Goal: Navigation & Orientation: Find specific page/section

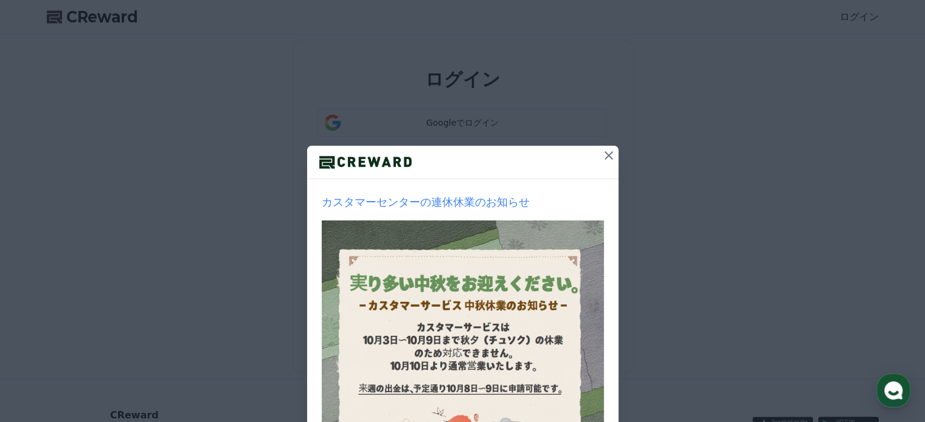
click at [601, 148] on icon at bounding box center [608, 155] width 15 height 15
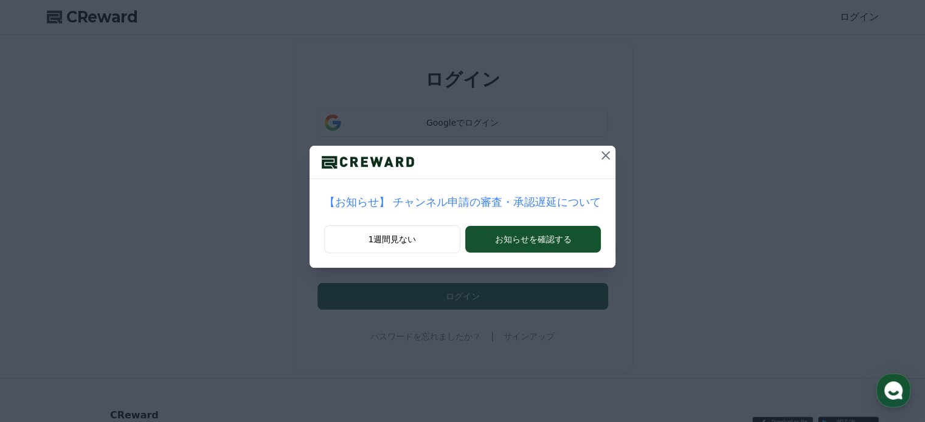
click at [598, 148] on icon at bounding box center [605, 155] width 15 height 15
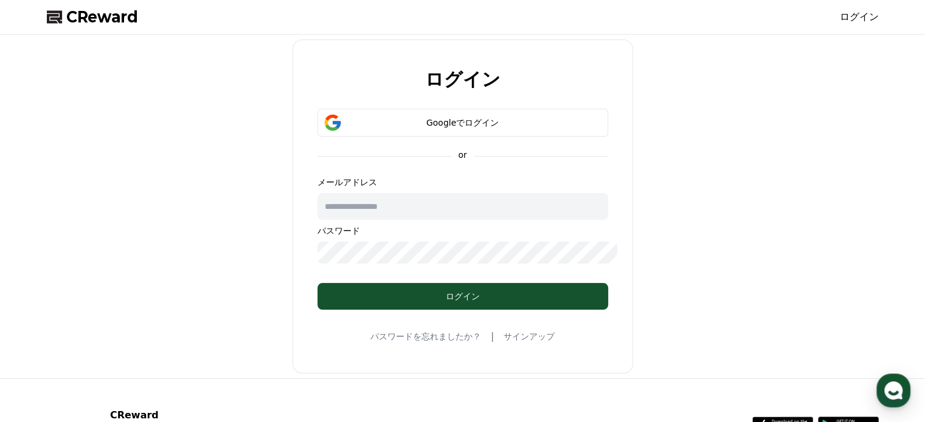
click at [479, 283] on div "ログイン" at bounding box center [462, 296] width 291 height 27
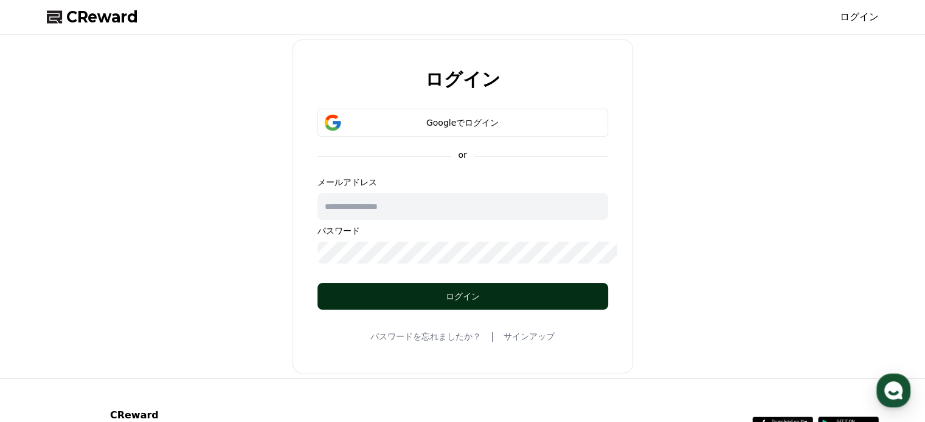
click at [477, 283] on button "ログイン" at bounding box center [462, 296] width 291 height 27
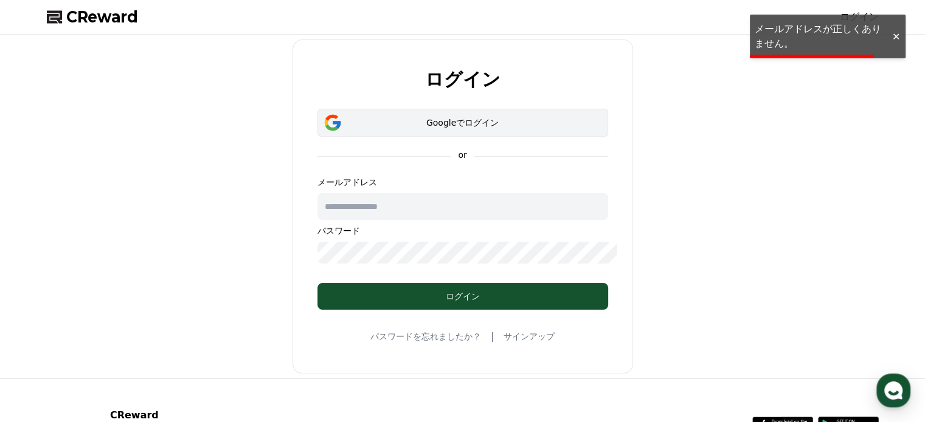
click at [441, 117] on div "Googleでログイン" at bounding box center [462, 123] width 255 height 12
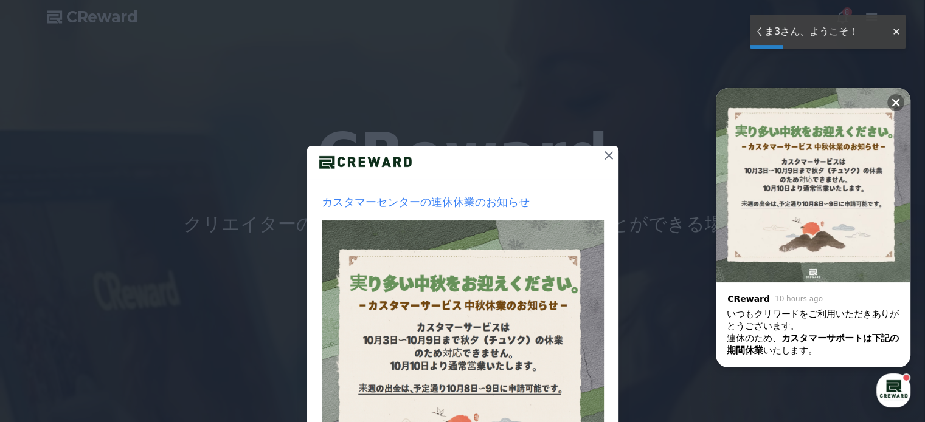
click at [601, 148] on icon at bounding box center [608, 155] width 15 height 15
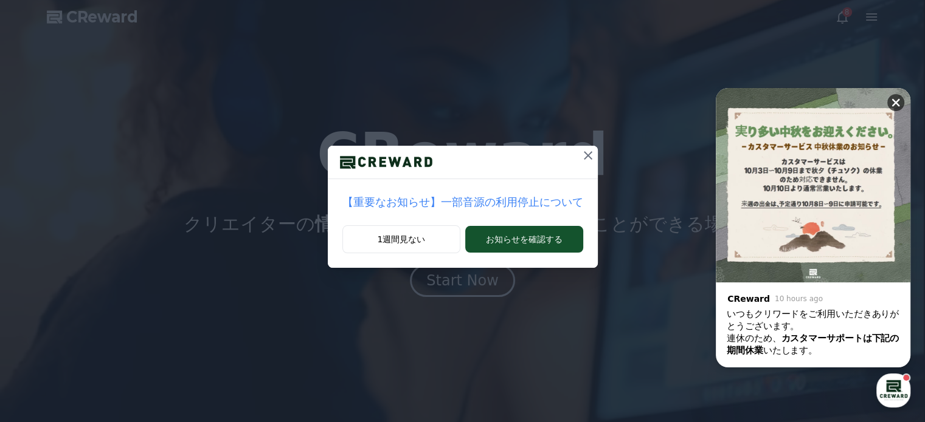
click at [900, 104] on icon at bounding box center [895, 103] width 12 height 12
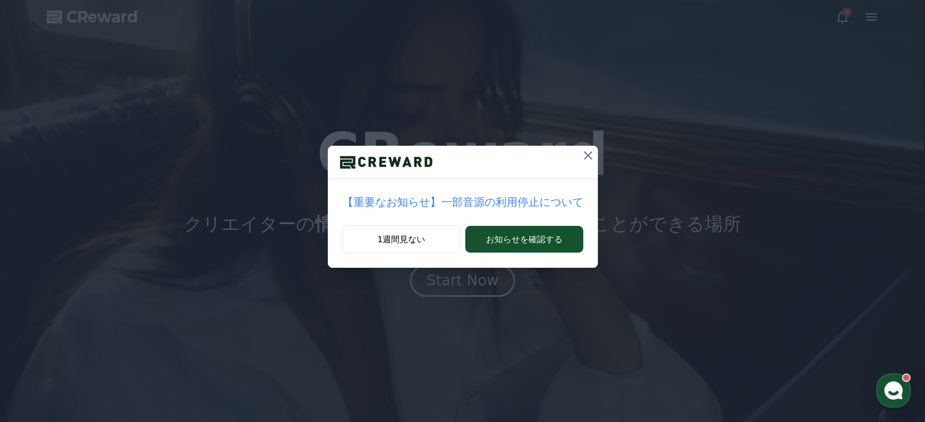
click at [584, 151] on icon at bounding box center [588, 155] width 9 height 9
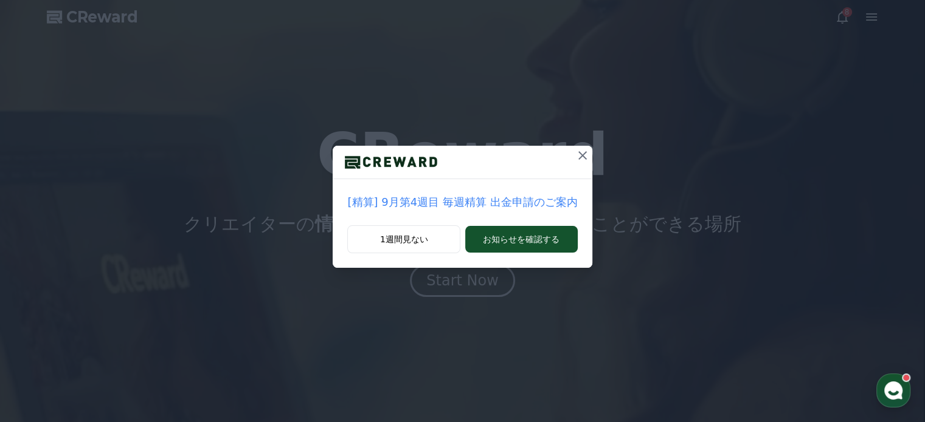
click at [578, 151] on icon at bounding box center [582, 155] width 9 height 9
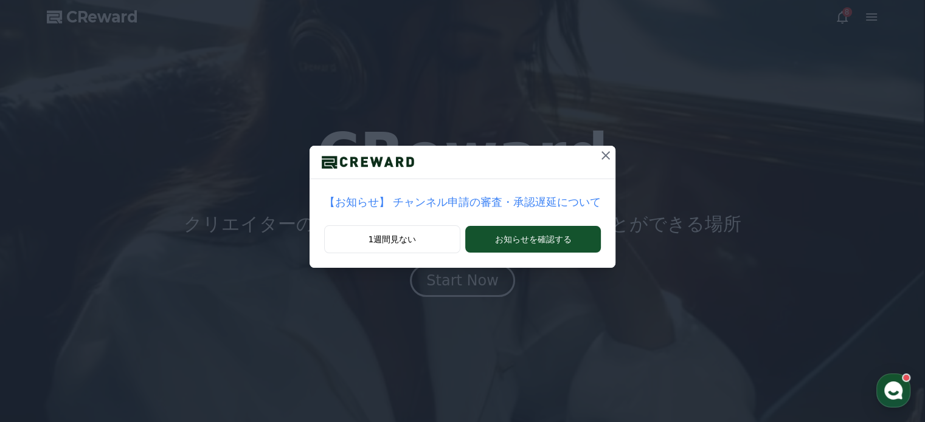
click at [601, 151] on icon at bounding box center [605, 155] width 9 height 9
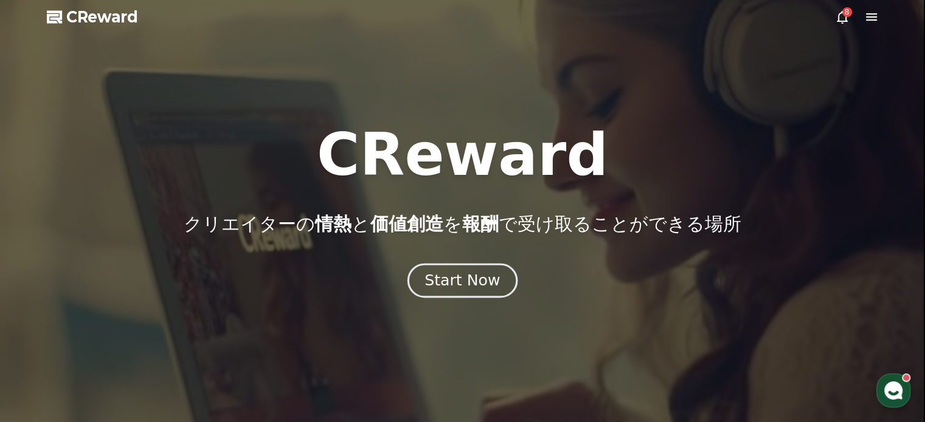
click at [441, 271] on div "Start Now" at bounding box center [461, 281] width 75 height 21
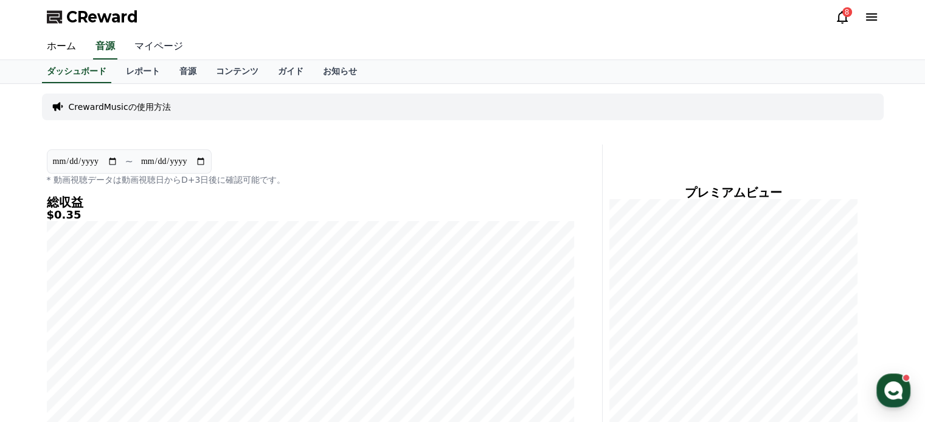
click at [136, 43] on link "マイページ" at bounding box center [159, 47] width 68 height 26
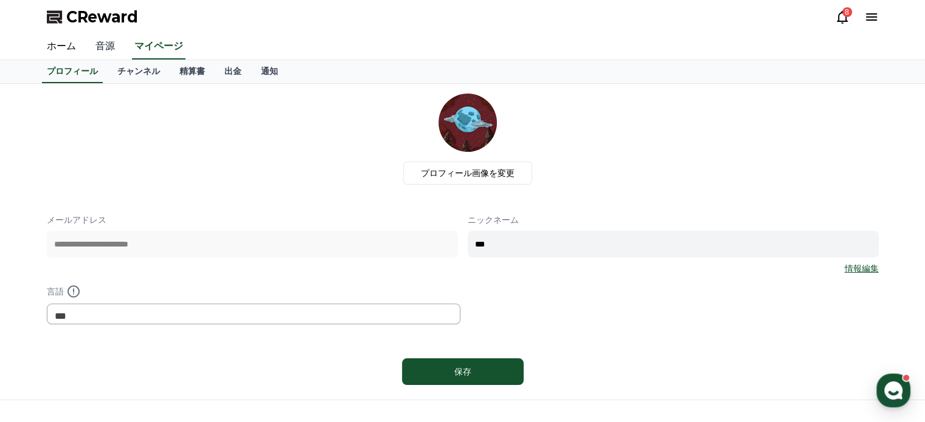
click at [86, 38] on link "音源" at bounding box center [105, 47] width 39 height 26
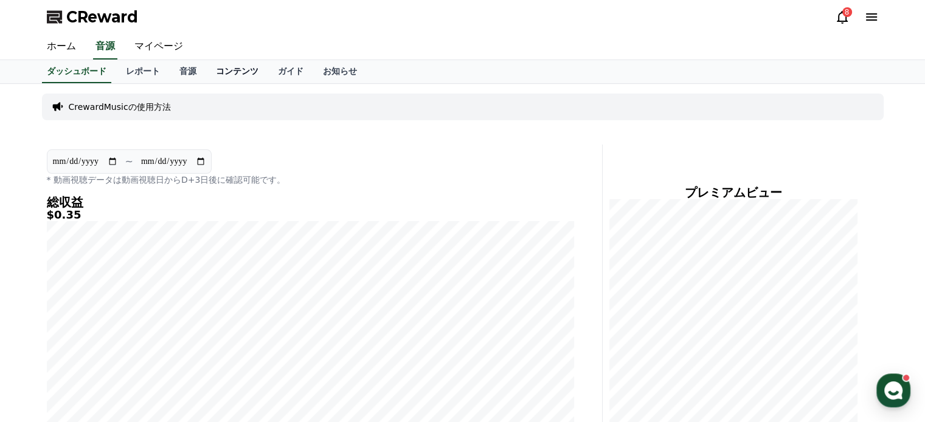
click at [206, 64] on link "コンテンツ" at bounding box center [237, 71] width 62 height 23
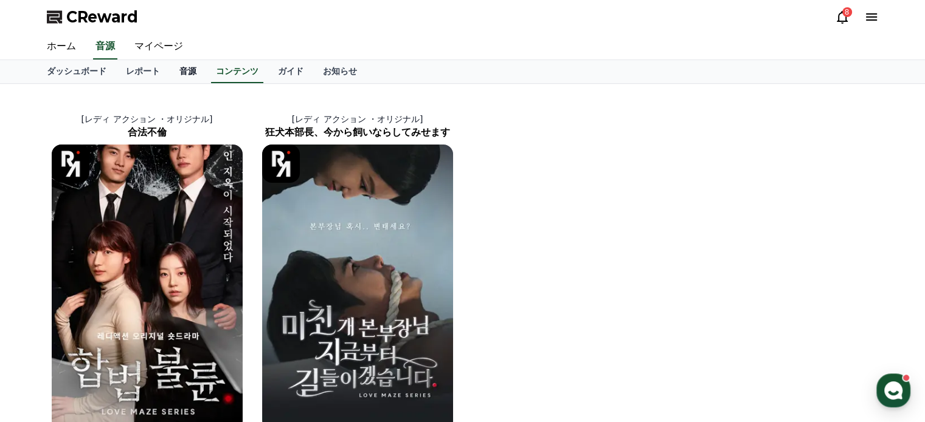
click at [170, 60] on link "音源" at bounding box center [188, 71] width 36 height 23
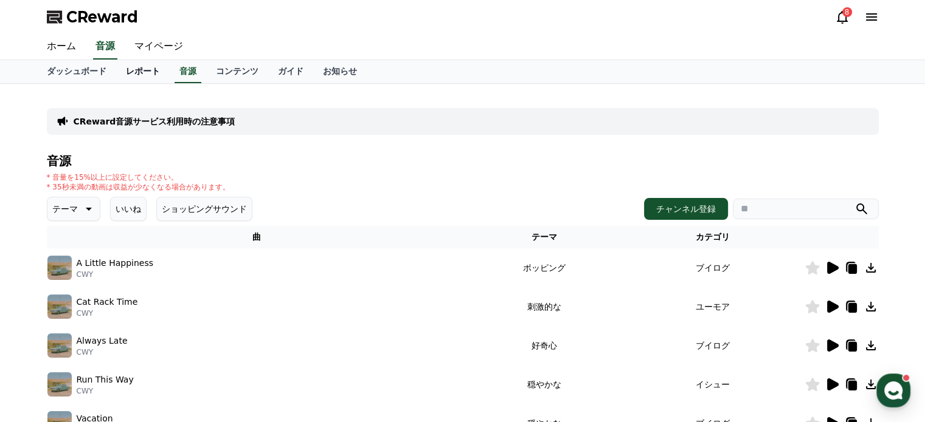
click at [116, 60] on link "レポート" at bounding box center [142, 71] width 53 height 23
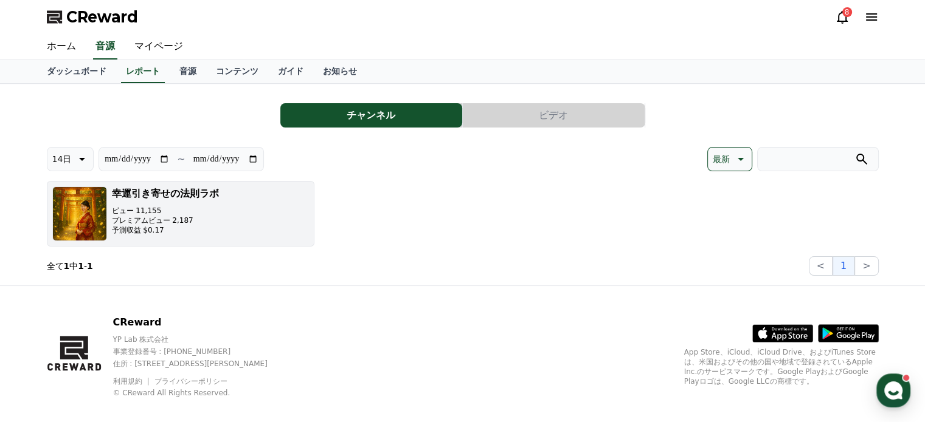
click at [169, 206] on p "ビュー 11,155" at bounding box center [165, 211] width 107 height 10
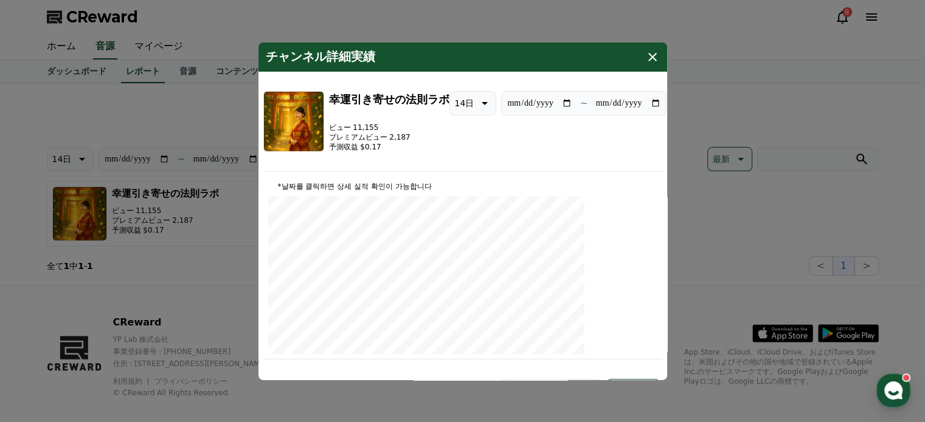
click at [645, 54] on icon "modal" at bounding box center [652, 57] width 15 height 15
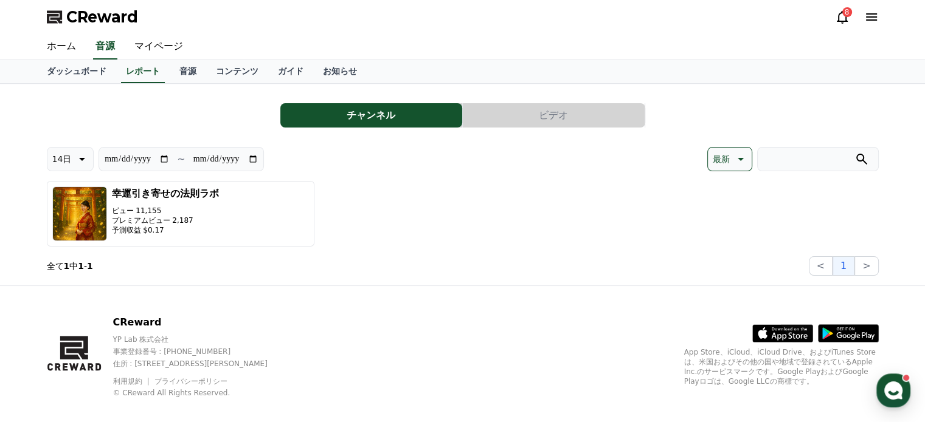
click at [136, 84] on div "**********" at bounding box center [462, 185] width 851 height 202
click at [170, 64] on link "音源" at bounding box center [188, 71] width 36 height 23
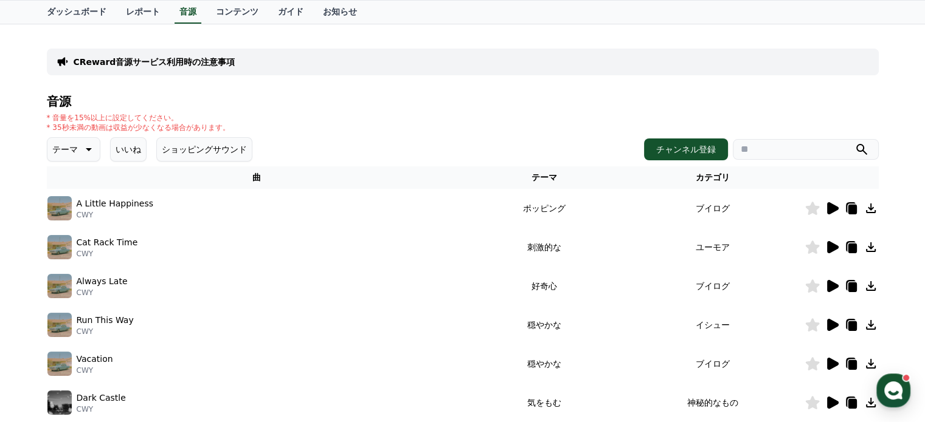
scroll to position [61, 0]
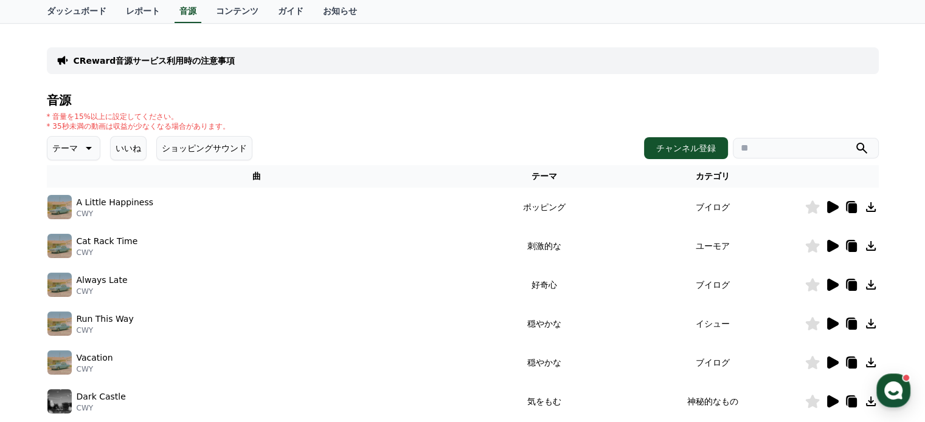
click at [829, 200] on icon at bounding box center [831, 207] width 15 height 15
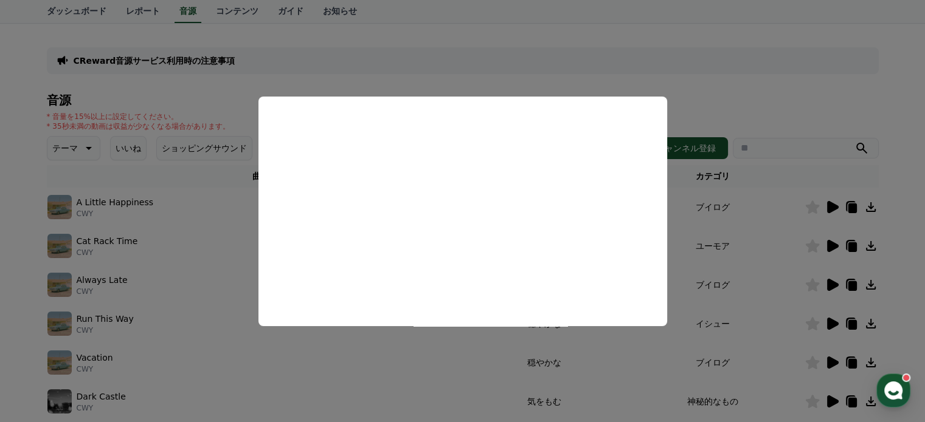
click at [829, 157] on button "close modal" at bounding box center [462, 211] width 925 height 422
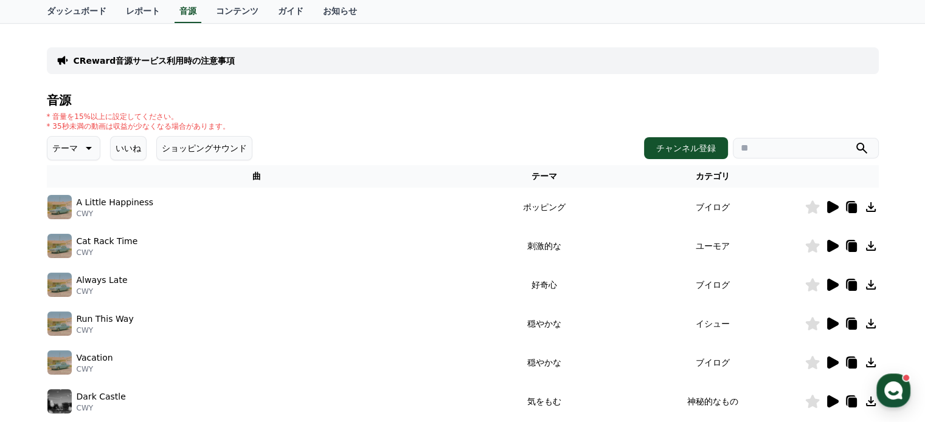
click at [834, 201] on icon at bounding box center [833, 207] width 12 height 12
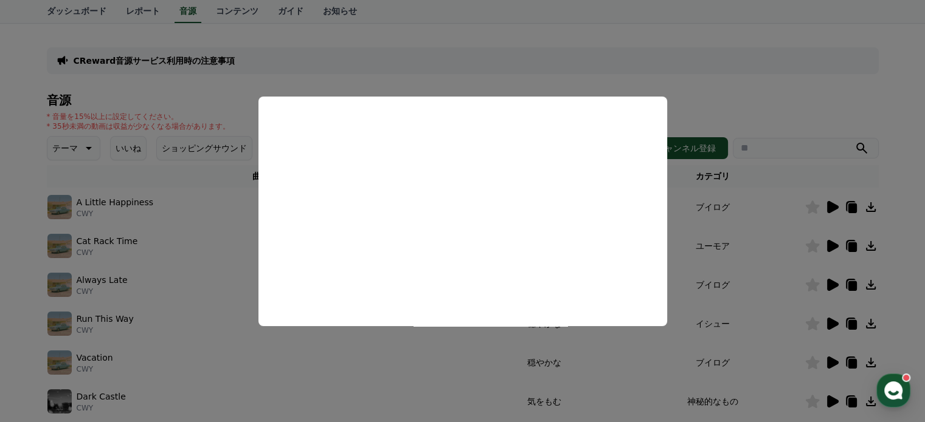
click at [520, 84] on button "close modal" at bounding box center [462, 211] width 925 height 422
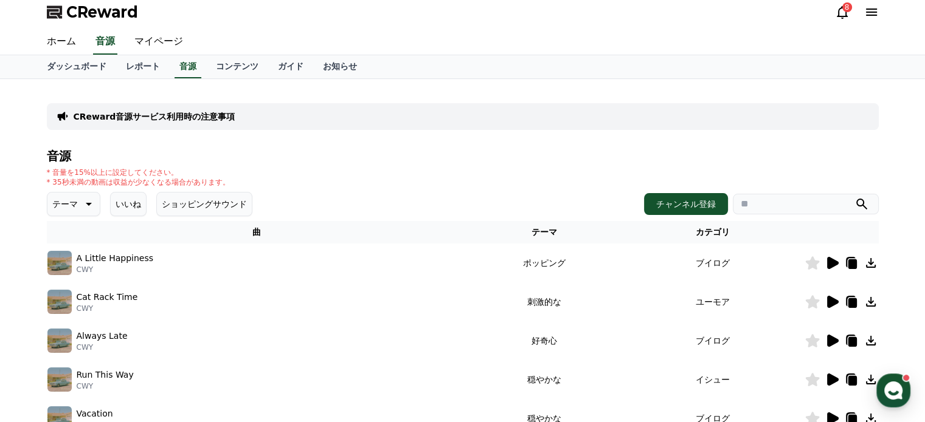
scroll to position [0, 0]
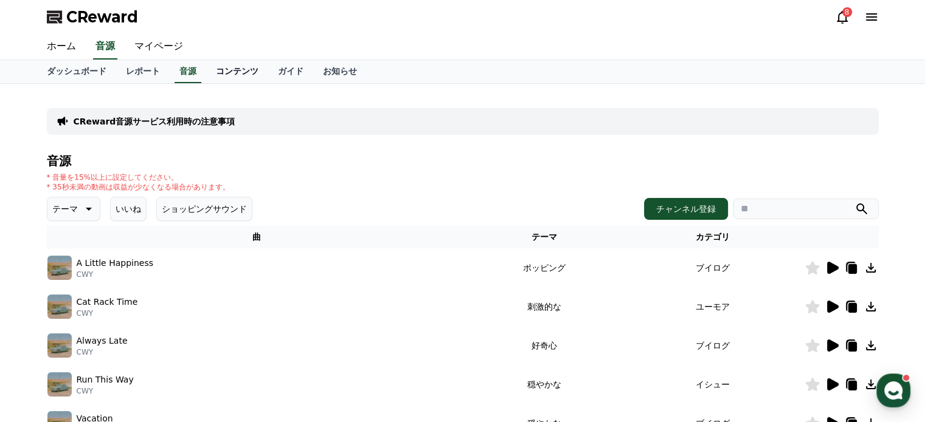
click at [206, 66] on link "コンテンツ" at bounding box center [237, 71] width 62 height 23
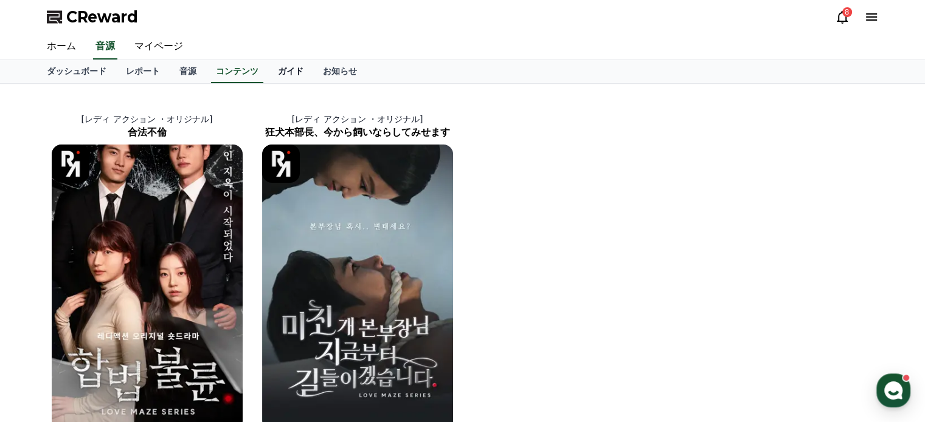
click at [268, 60] on link "ガイド" at bounding box center [290, 71] width 45 height 23
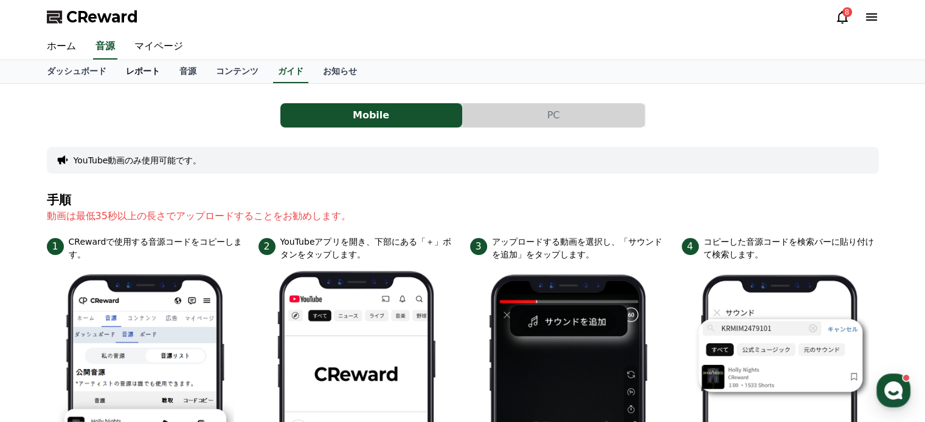
click at [116, 60] on link "レポート" at bounding box center [142, 71] width 53 height 23
